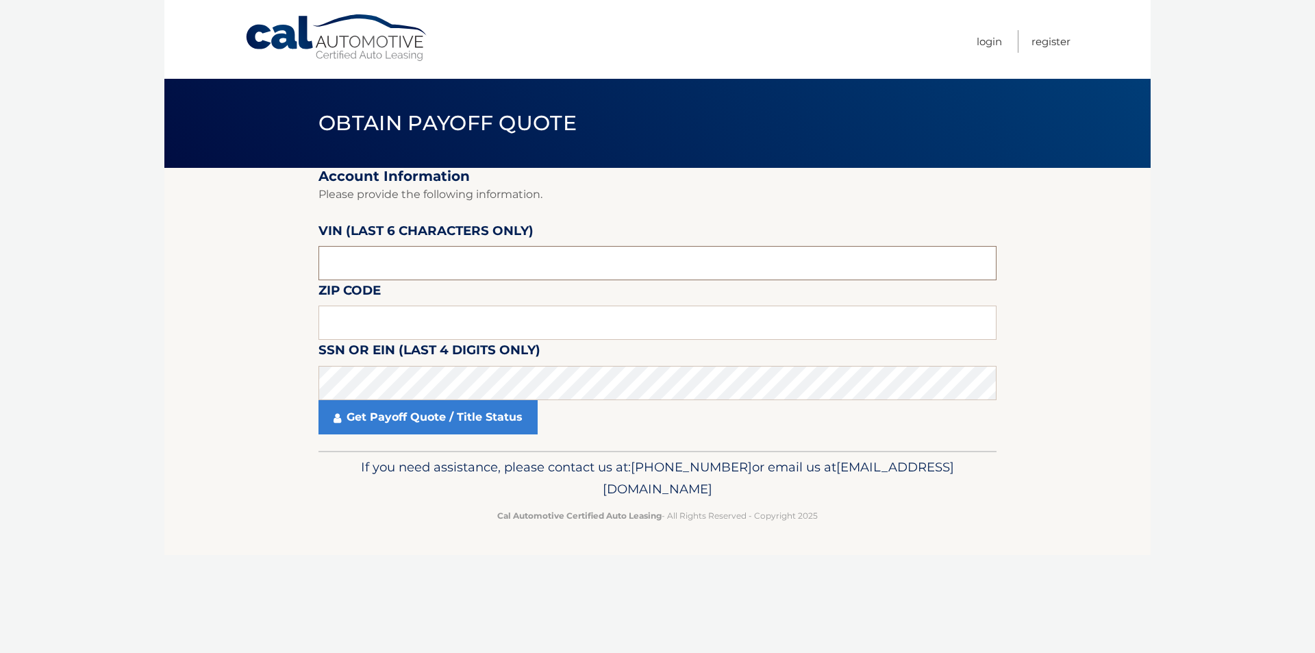
click at [404, 249] on input "text" at bounding box center [657, 263] width 678 height 34
click at [425, 326] on input "text" at bounding box center [657, 322] width 678 height 34
type input "11735"
click at [555, 254] on input "text" at bounding box center [657, 263] width 678 height 34
type input "438805"
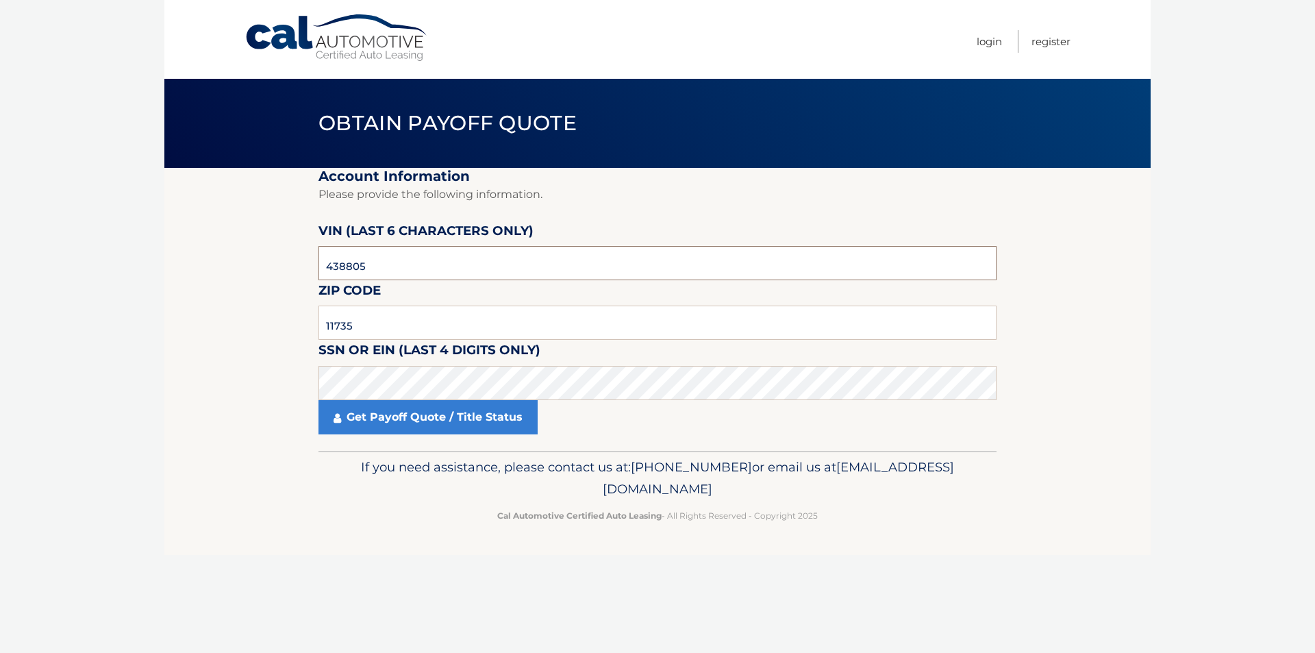
click button "For Originating Dealer" at bounding box center [0, 0] width 0 height 0
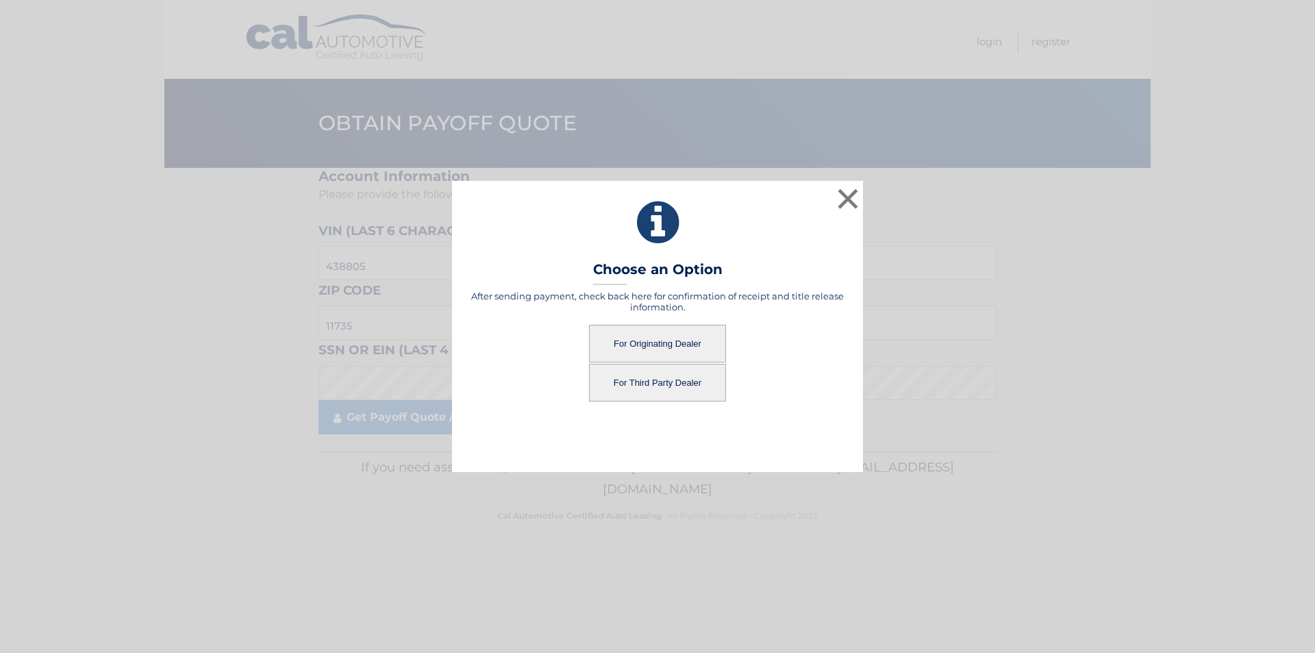
click at [665, 392] on button "For Third Party Dealer" at bounding box center [657, 383] width 137 height 38
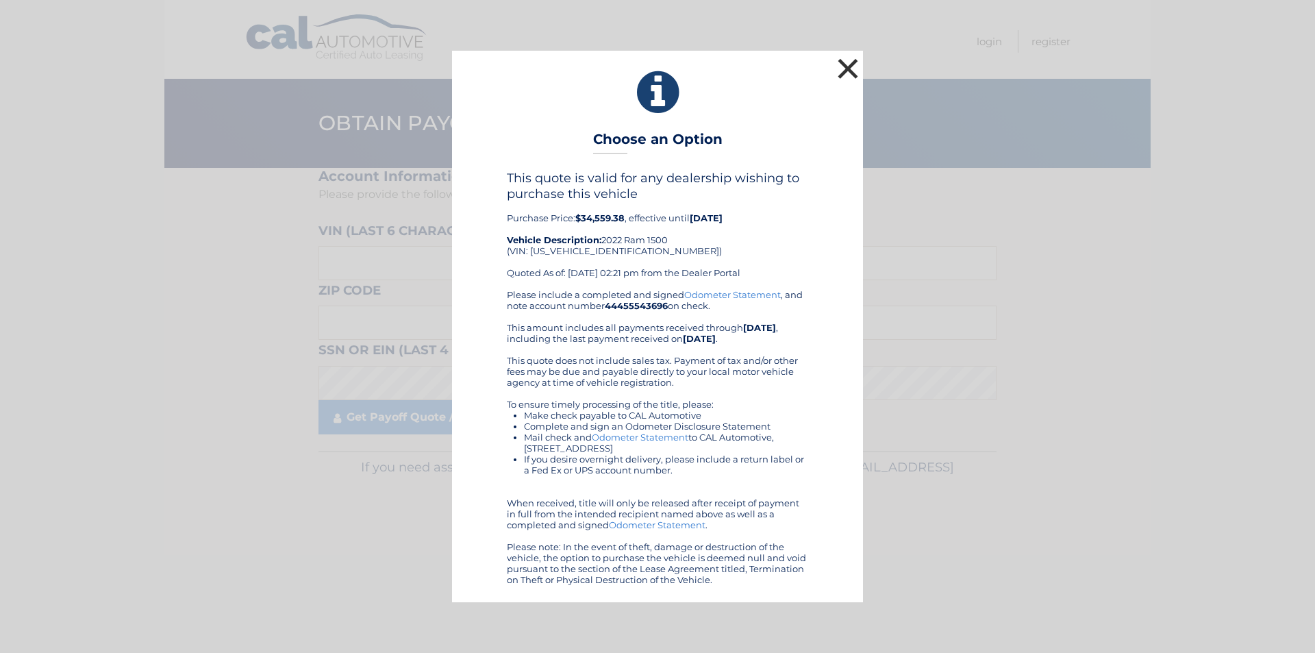
click at [849, 69] on button "×" at bounding box center [847, 68] width 27 height 27
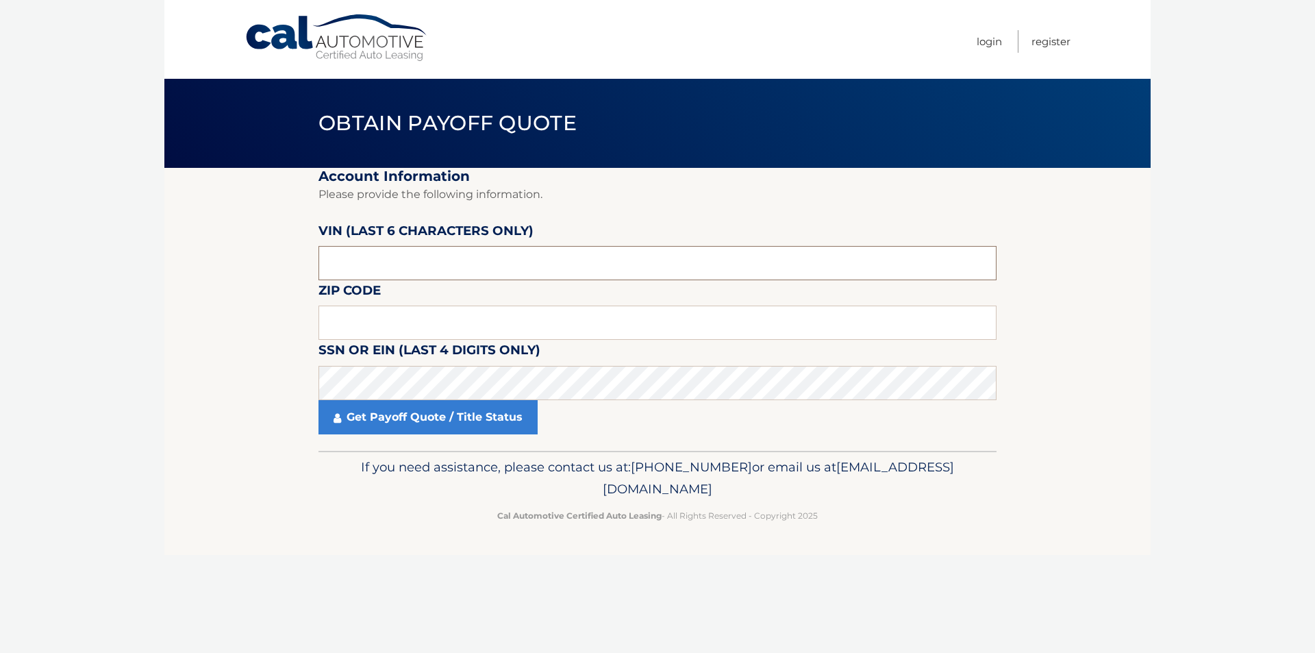
click at [578, 274] on input "text" at bounding box center [657, 263] width 678 height 34
click at [572, 313] on input "text" at bounding box center [657, 322] width 678 height 34
type input "11735"
click at [614, 258] on input "text" at bounding box center [657, 263] width 678 height 34
type input "438805"
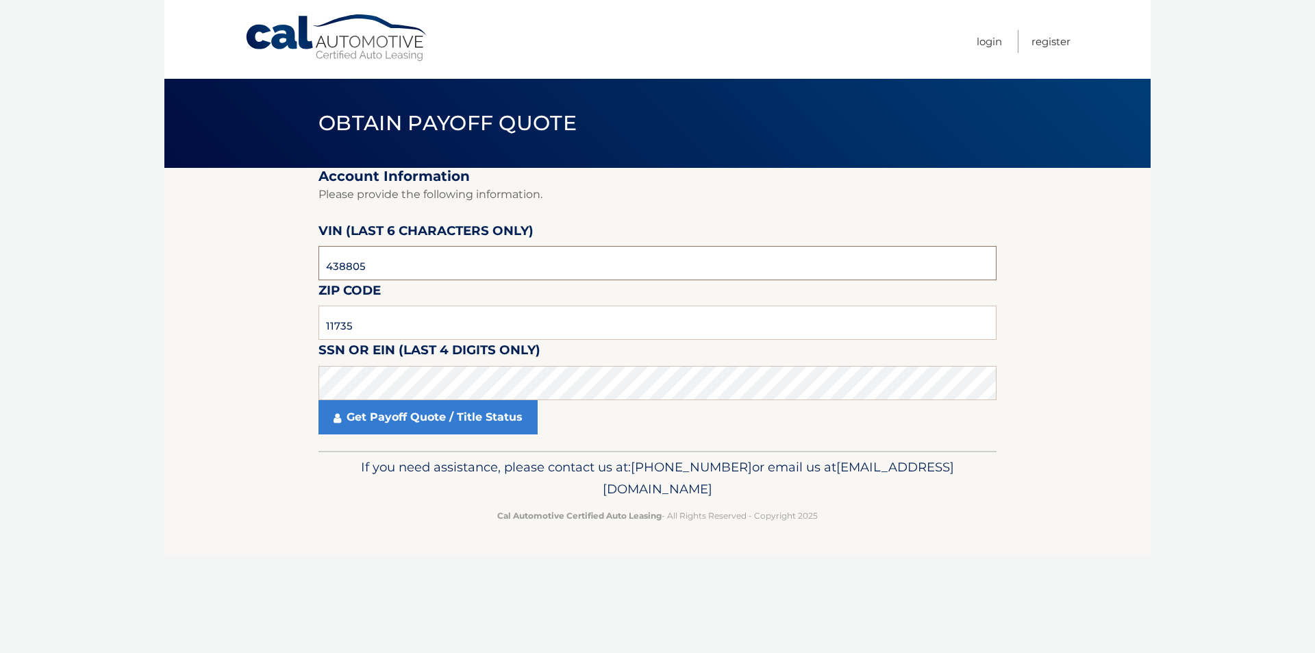
click button "For Originating Dealer" at bounding box center [0, 0] width 0 height 0
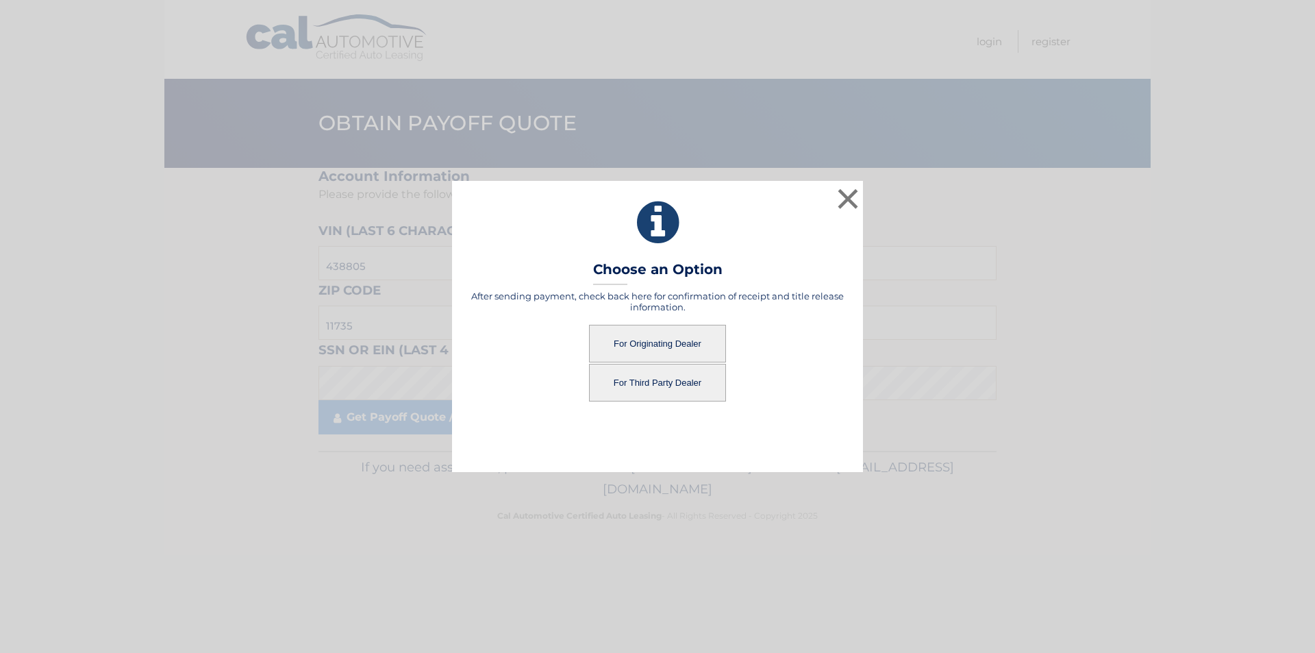
click at [672, 342] on button "For Originating Dealer" at bounding box center [657, 344] width 137 height 38
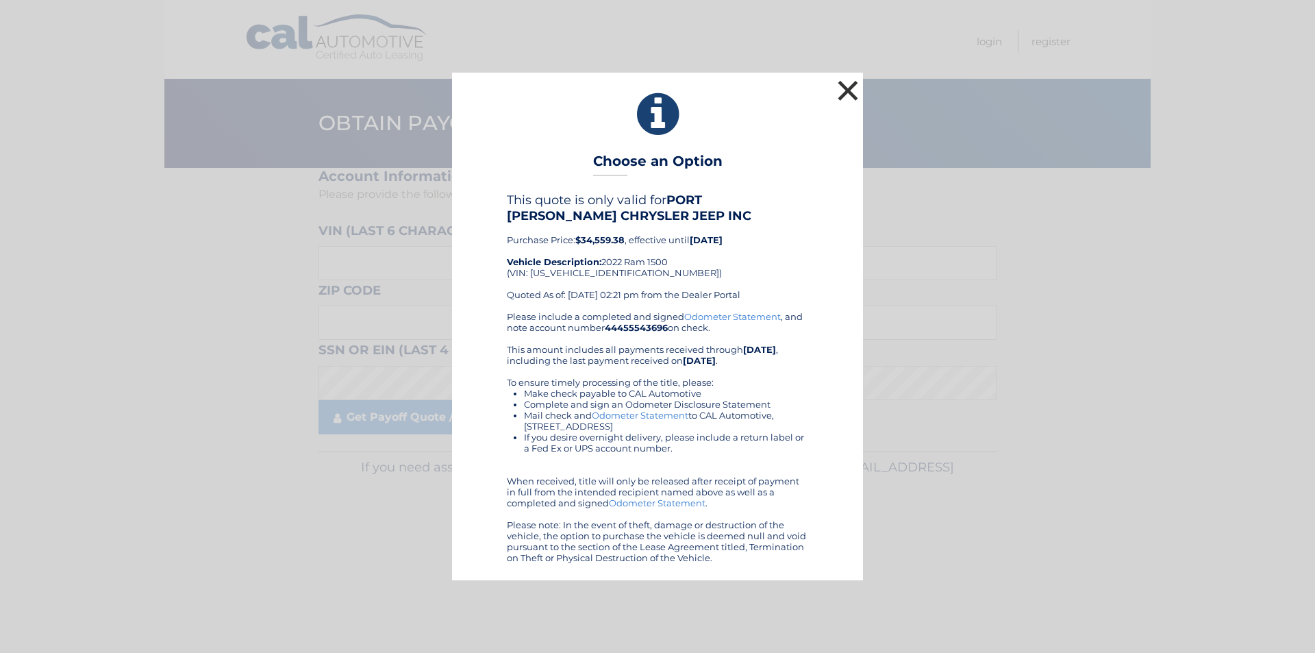
click at [850, 79] on button "×" at bounding box center [847, 90] width 27 height 27
